Goal: Find specific page/section: Find specific page/section

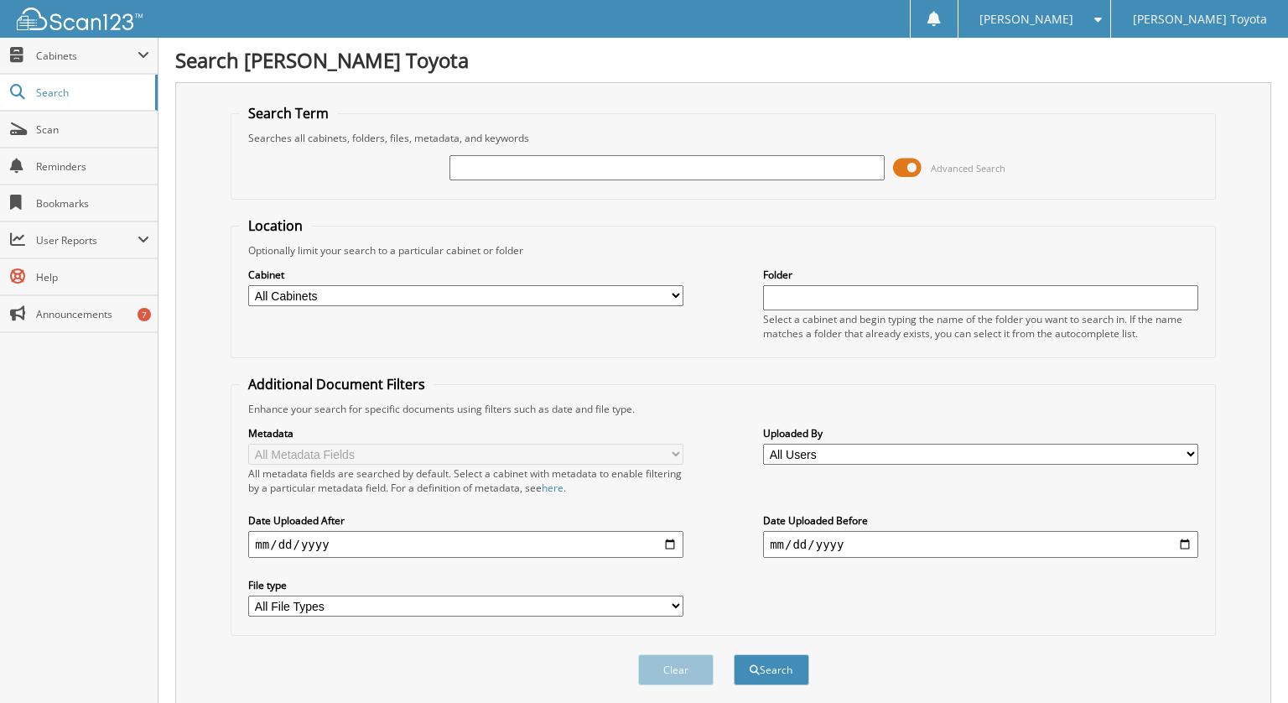
click at [360, 293] on select "All Cabinets DEALS REPAIR ORDERS Test1 Needs Filing" at bounding box center [465, 295] width 435 height 21
select select "10354"
click at [248, 285] on select "All Cabinets DEALS REPAIR ORDERS Test1 Needs Filing" at bounding box center [465, 295] width 435 height 21
click at [470, 169] on input "text" at bounding box center [666, 167] width 435 height 25
click at [734, 654] on button "Search" at bounding box center [771, 669] width 75 height 31
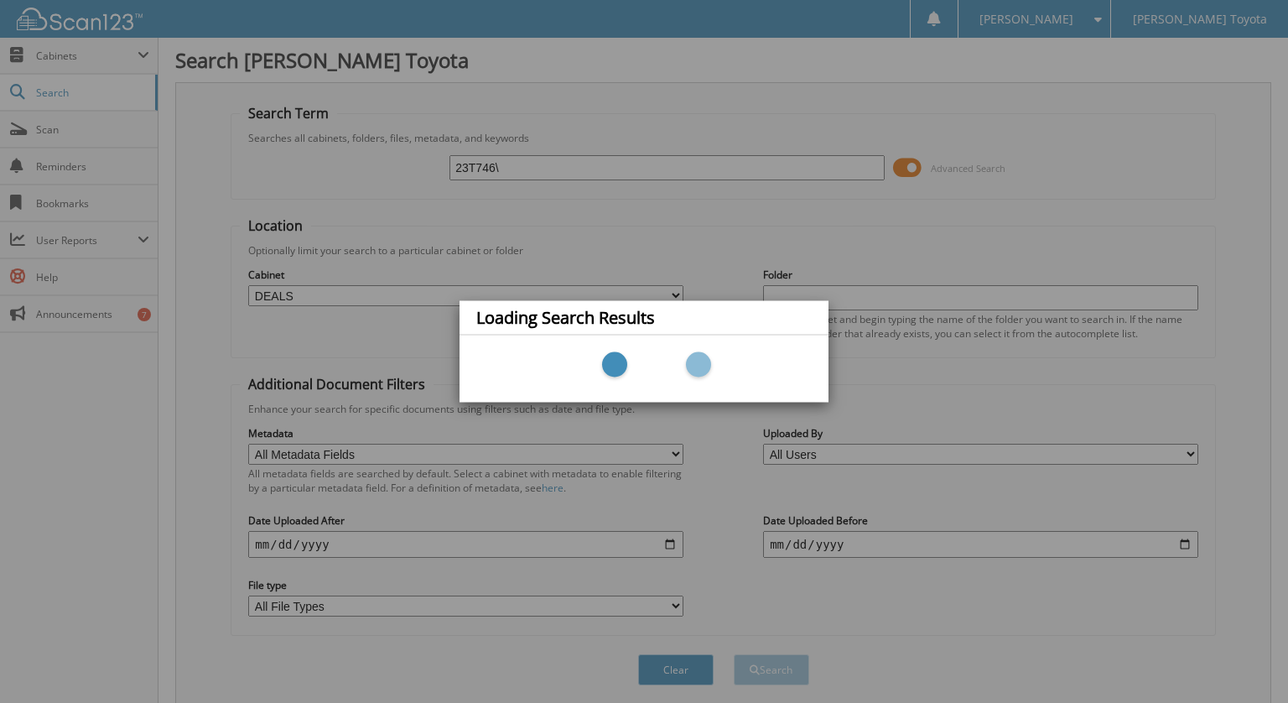
type input "23T746"
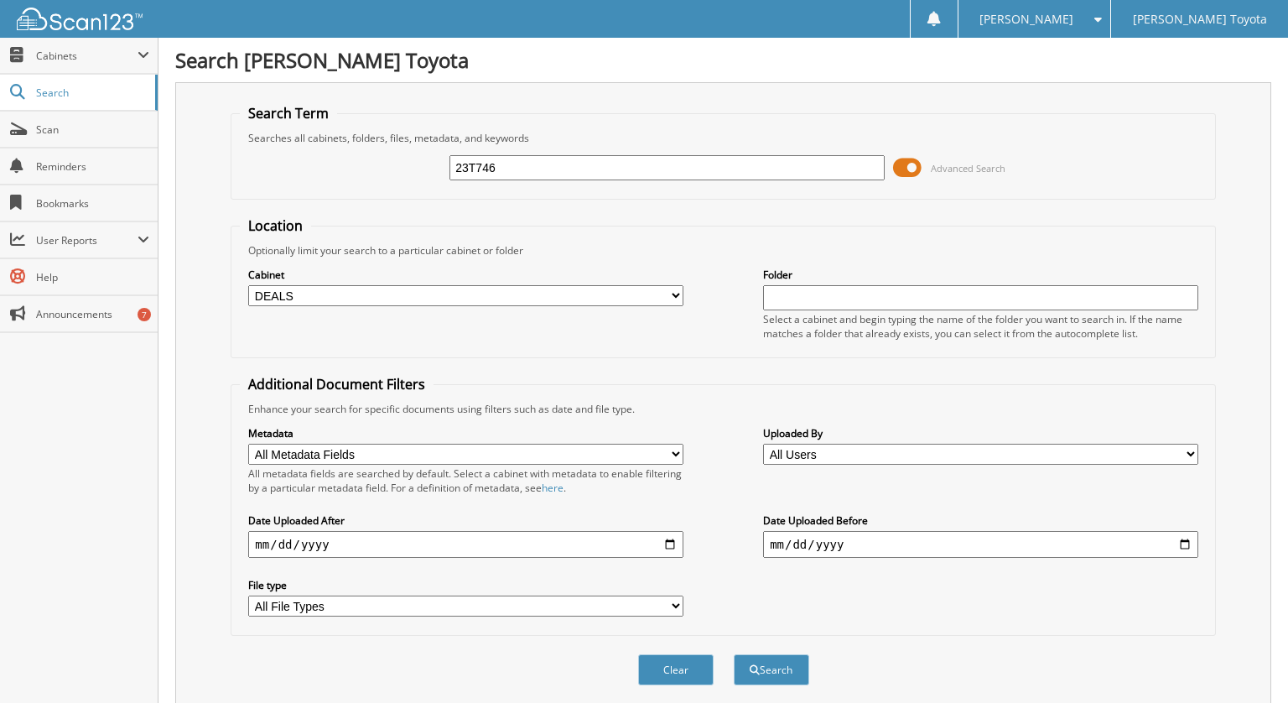
click at [500, 169] on input "23T746" at bounding box center [666, 167] width 435 height 25
click at [734, 654] on button "Search" at bounding box center [771, 669] width 75 height 31
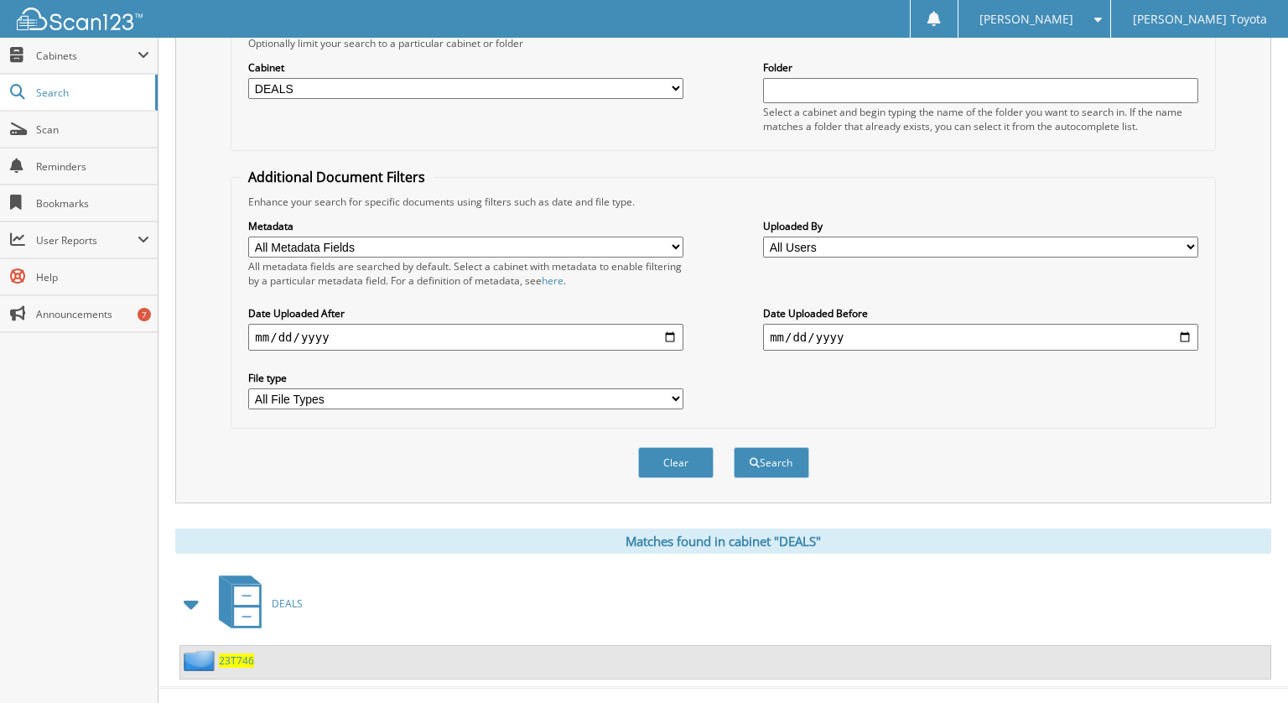
scroll to position [226, 0]
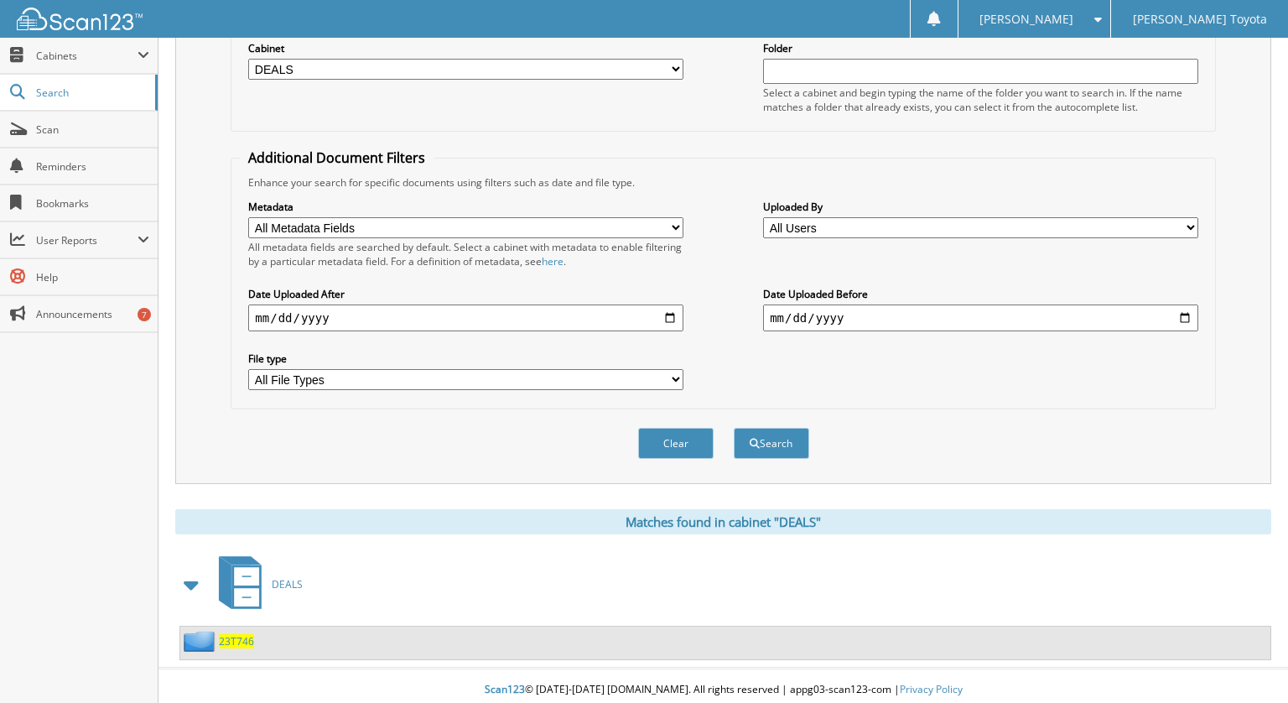
click at [236, 636] on span "23T746" at bounding box center [236, 641] width 35 height 14
